Goal: Task Accomplishment & Management: Manage account settings

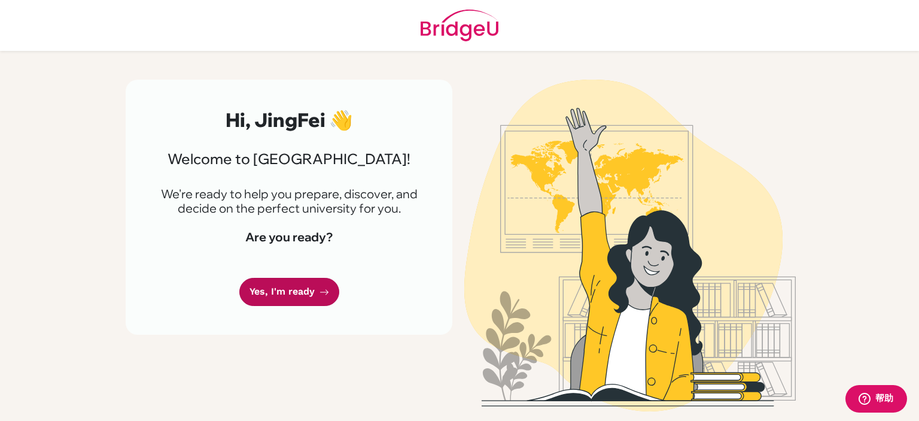
click at [302, 288] on link "Yes, I'm ready" at bounding box center [289, 292] width 100 height 28
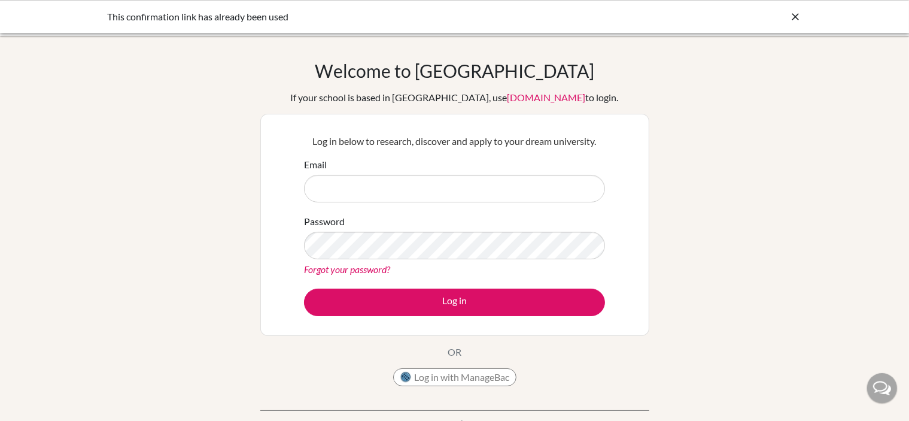
click at [374, 188] on input "Email" at bounding box center [454, 189] width 301 height 28
type input "sg024240470@middleton.edu.sg"
click at [304, 288] on button "Log in" at bounding box center [454, 302] width 301 height 28
